Goal: Information Seeking & Learning: Learn about a topic

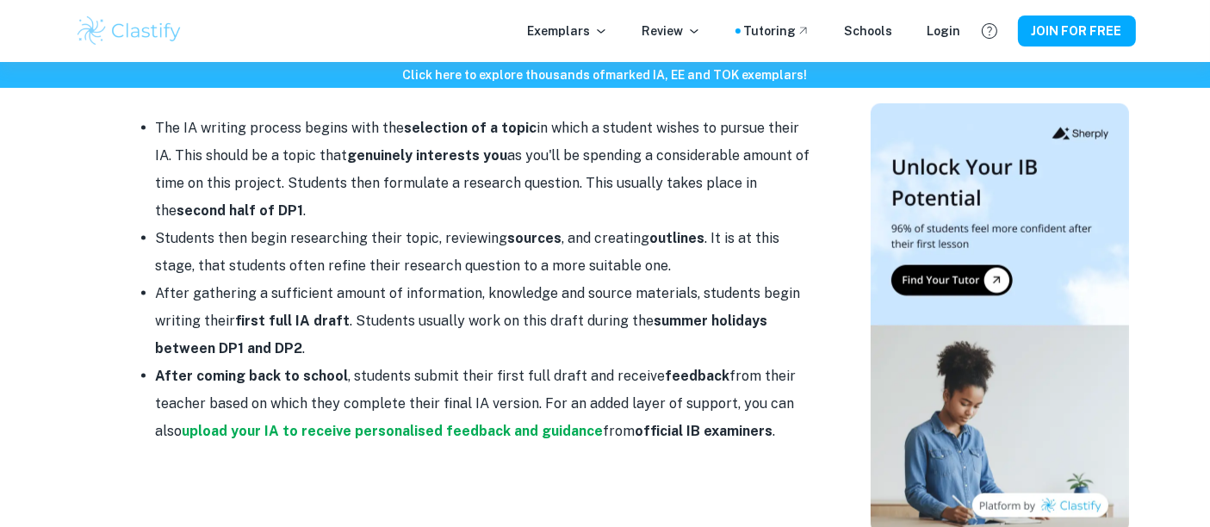
scroll to position [2519, 0]
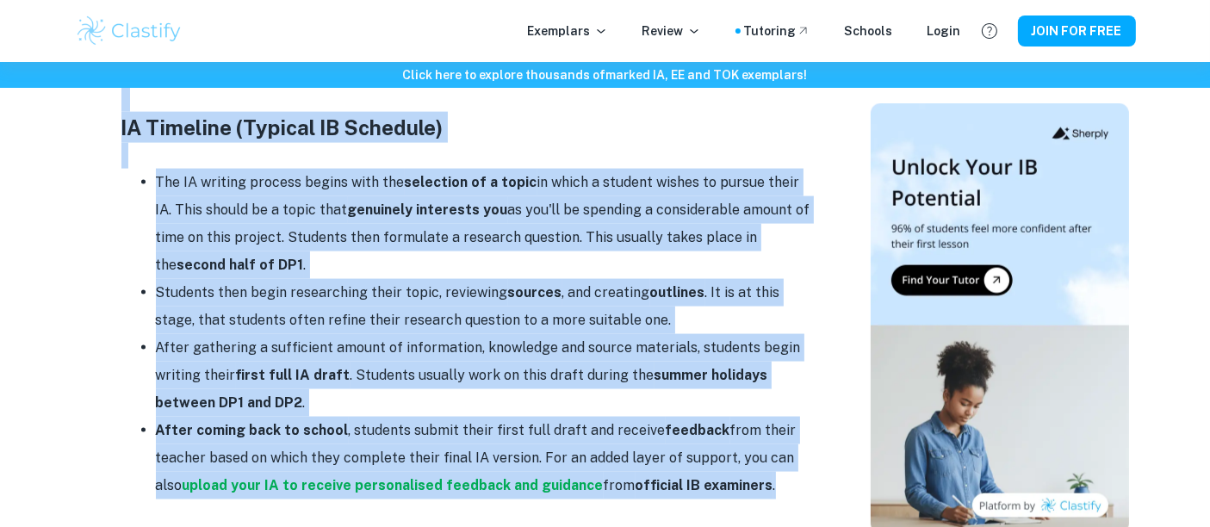
drag, startPoint x: 276, startPoint y: 134, endPoint x: 771, endPoint y: 424, distance: 573.3
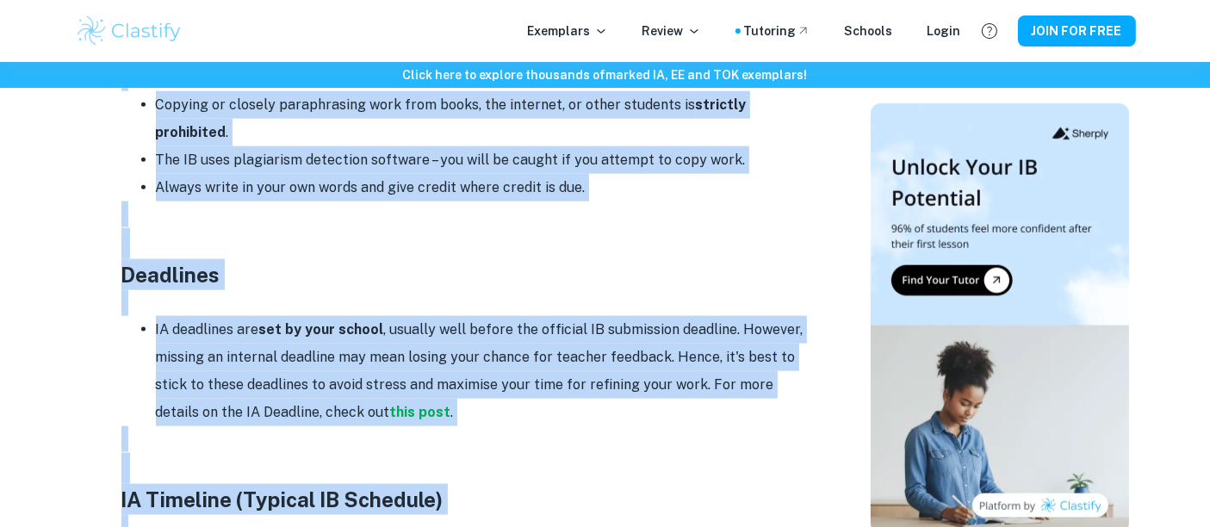
scroll to position [2146, 0]
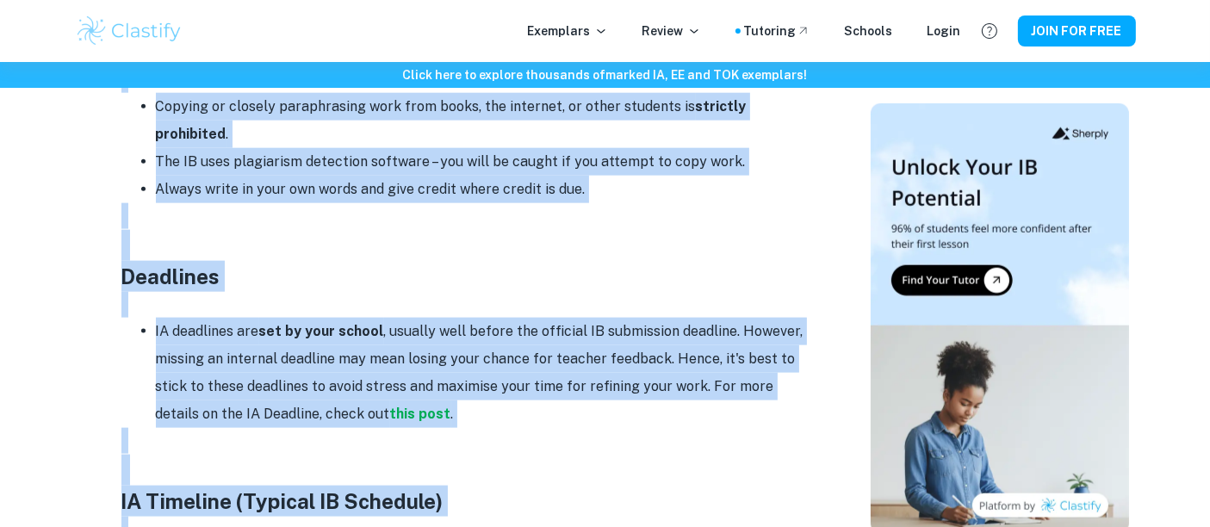
copy div "LO IP Dolorsitam con Adipisci Elitseddoei temp Inci UT la etdo mag aliq – en ad…"
